Goal: Task Accomplishment & Management: Manage account settings

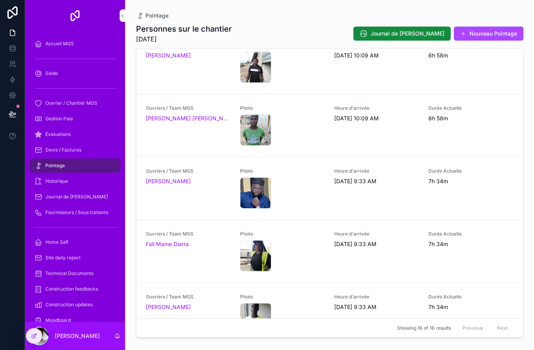
scroll to position [709, 0]
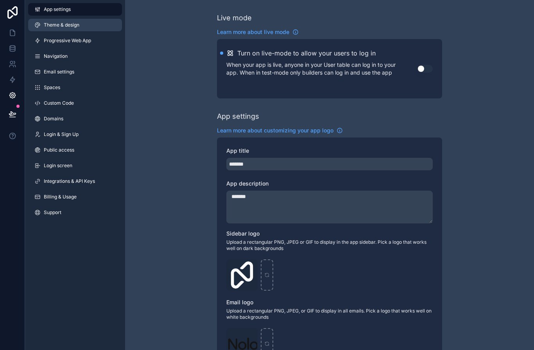
click at [98, 27] on link "Theme & design" at bounding box center [75, 25] width 94 height 13
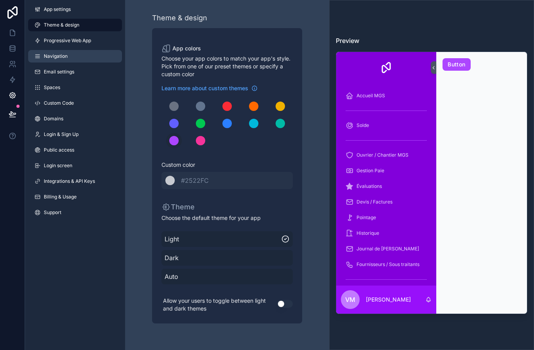
click at [85, 61] on link "Navigation" at bounding box center [75, 56] width 94 height 13
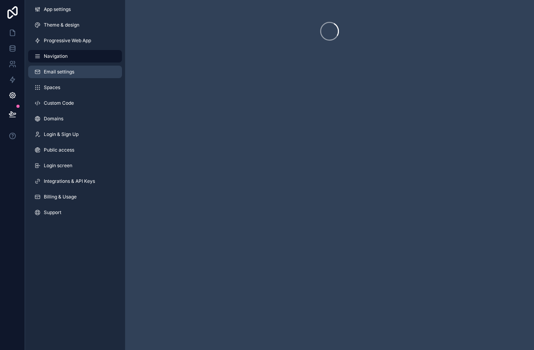
click at [84, 73] on link "Email settings" at bounding box center [75, 72] width 94 height 13
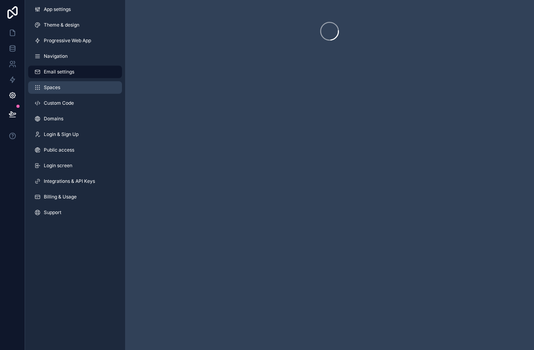
click at [88, 91] on link "Spaces" at bounding box center [75, 87] width 94 height 13
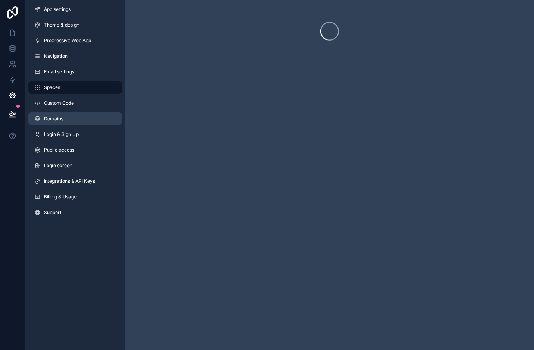
click at [88, 123] on link "Domains" at bounding box center [75, 119] width 94 height 13
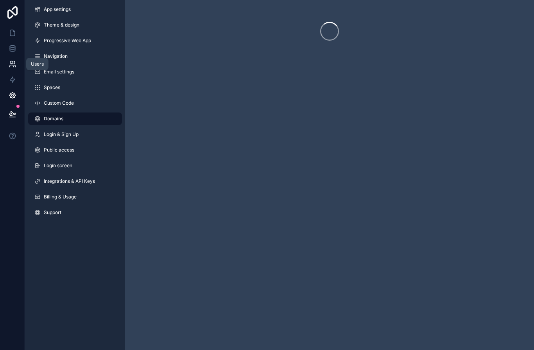
click at [14, 63] on icon at bounding box center [13, 64] width 8 height 8
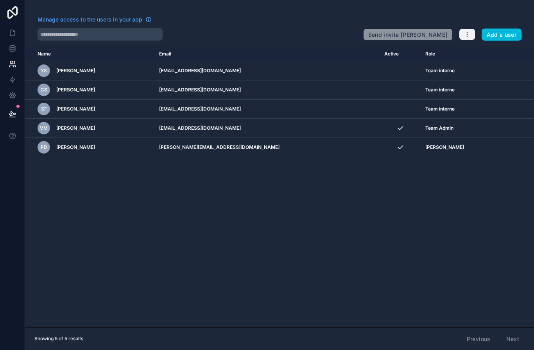
click at [467, 32] on icon "button" at bounding box center [467, 34] width 6 height 6
click at [489, 54] on link "Manage roles" at bounding box center [485, 53] width 55 height 13
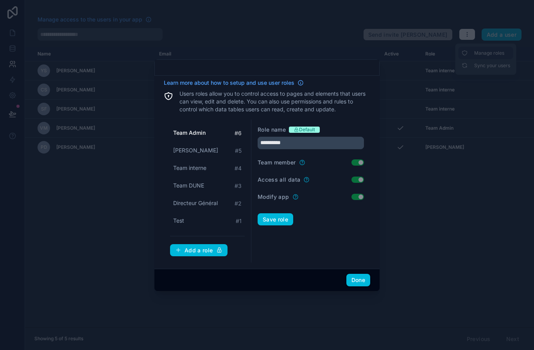
scroll to position [20, 0]
click at [343, 286] on div "Done" at bounding box center [266, 280] width 225 height 22
click at [360, 278] on button "Done" at bounding box center [358, 280] width 24 height 13
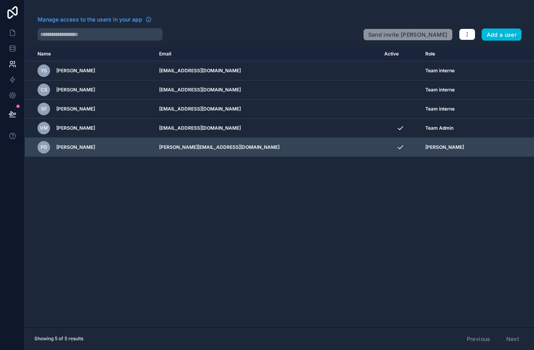
click at [82, 138] on td "PD Paul Decrosse" at bounding box center [89, 147] width 129 height 19
click at [0, 0] on icon "scrollable content" at bounding box center [0, 0] width 0 height 0
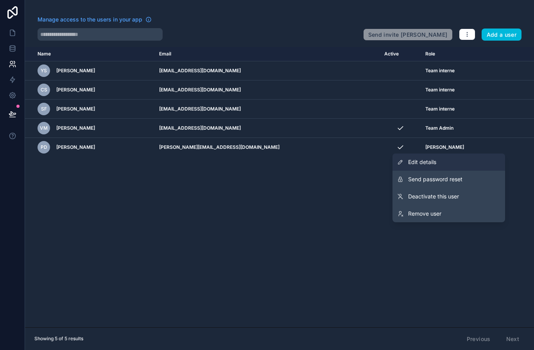
click at [464, 154] on link "Edit details" at bounding box center [448, 162] width 113 height 17
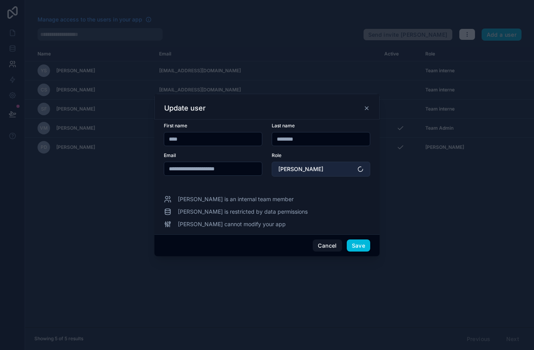
click at [340, 167] on button "[PERSON_NAME]" at bounding box center [321, 169] width 98 height 15
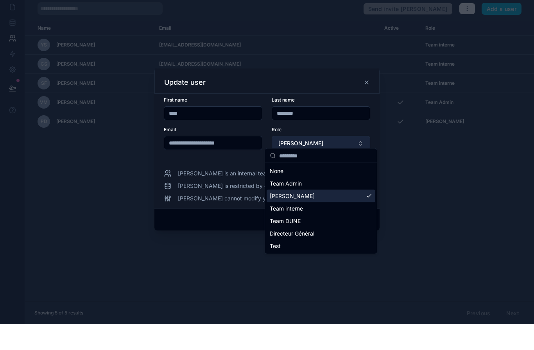
scroll to position [23, 0]
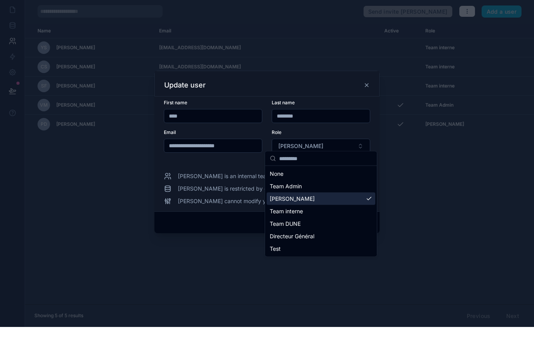
click at [313, 203] on div "Team Admin" at bounding box center [321, 209] width 109 height 13
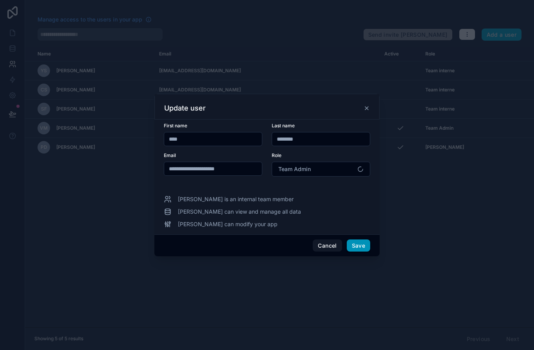
click at [360, 242] on button "Save" at bounding box center [358, 246] width 23 height 13
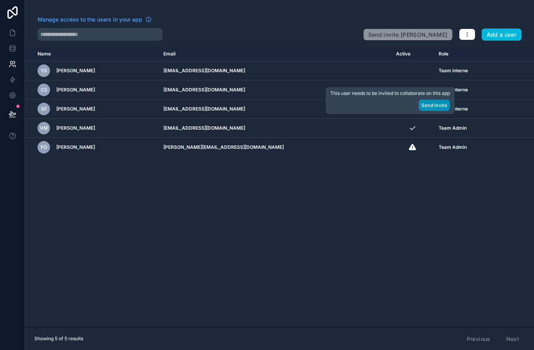
click at [434, 109] on button "Send Invite" at bounding box center [434, 105] width 31 height 11
click at [428, 109] on button "Send Invite" at bounding box center [434, 105] width 31 height 11
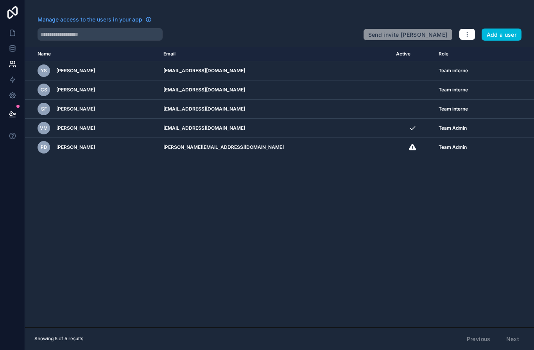
scroll to position [28, 0]
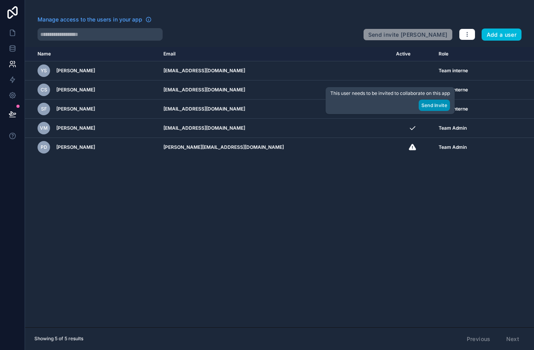
click at [426, 110] on button "Send Invite" at bounding box center [434, 105] width 31 height 11
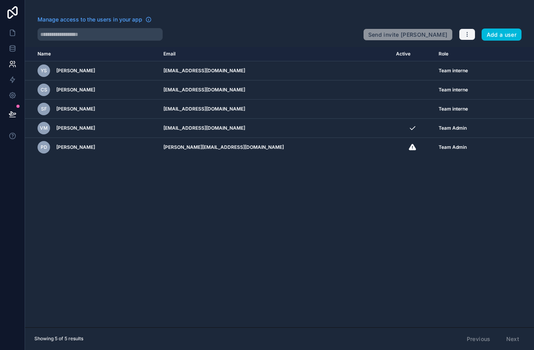
click at [460, 29] on button "button" at bounding box center [467, 35] width 16 height 12
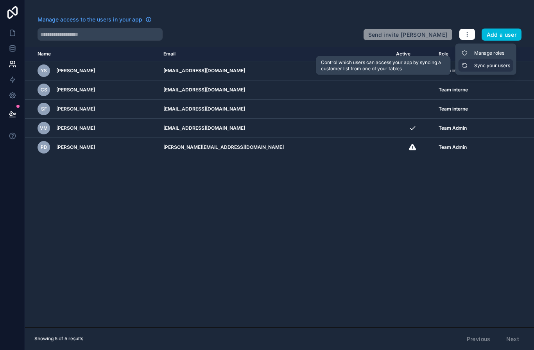
click at [490, 59] on link "Sync your users" at bounding box center [485, 65] width 55 height 13
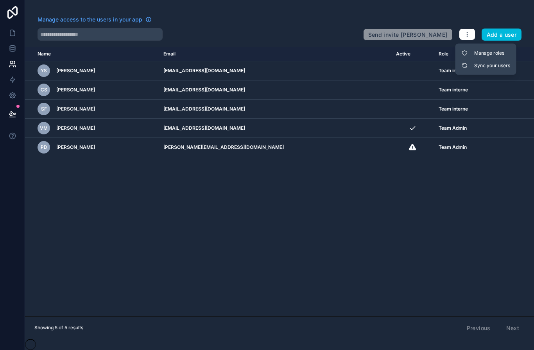
click at [385, 152] on div "Name Email Active Role userTable.email YS Youssou Samb samb@dunesignature.com T…" at bounding box center [279, 182] width 509 height 270
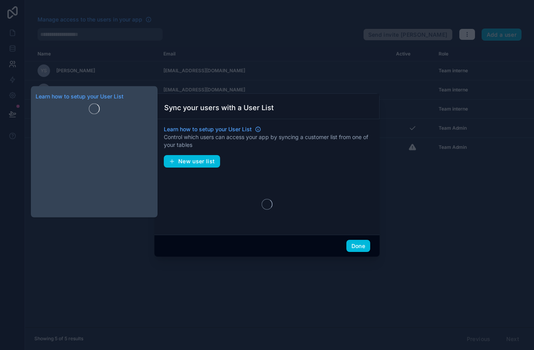
click at [435, 172] on div at bounding box center [267, 175] width 534 height 350
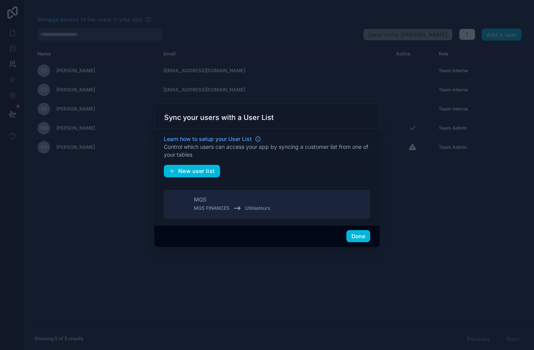
click at [332, 270] on div at bounding box center [267, 175] width 534 height 350
click at [426, 98] on div at bounding box center [267, 175] width 534 height 350
click at [426, 97] on div at bounding box center [267, 175] width 534 height 350
click at [482, 38] on div at bounding box center [267, 175] width 534 height 350
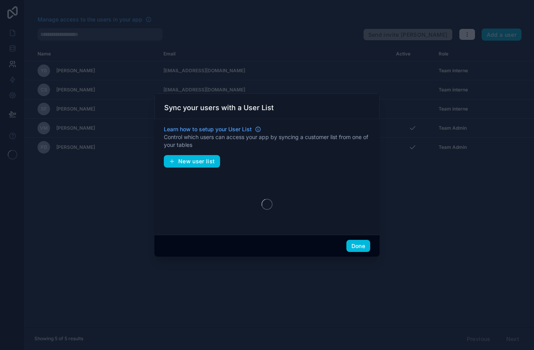
scroll to position [28, 0]
click at [363, 247] on button "Done" at bounding box center [358, 246] width 24 height 13
